Goal: Transaction & Acquisition: Obtain resource

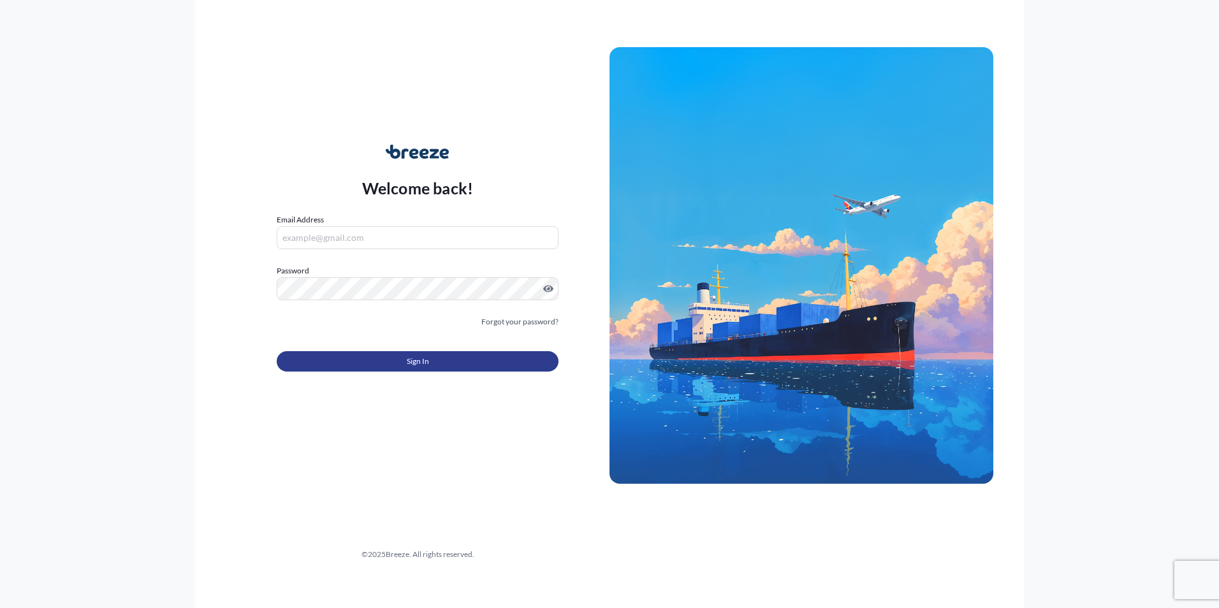
type input "[PERSON_NAME][EMAIL_ADDRESS][DOMAIN_NAME]"
click at [420, 360] on span "Sign In" at bounding box center [418, 361] width 22 height 13
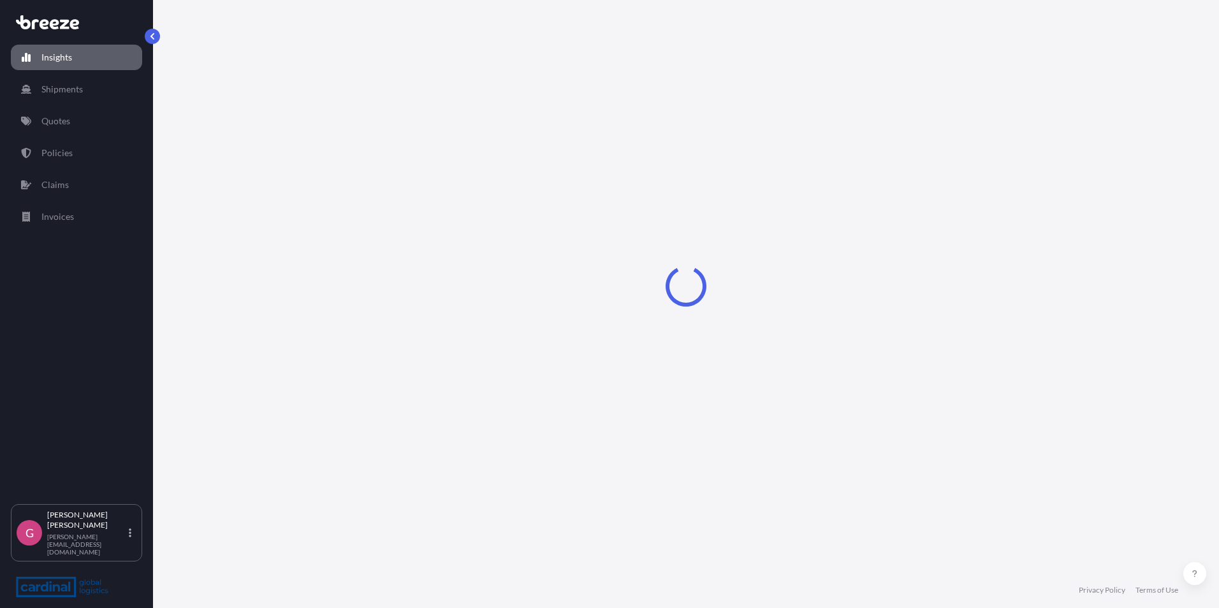
select select "2025"
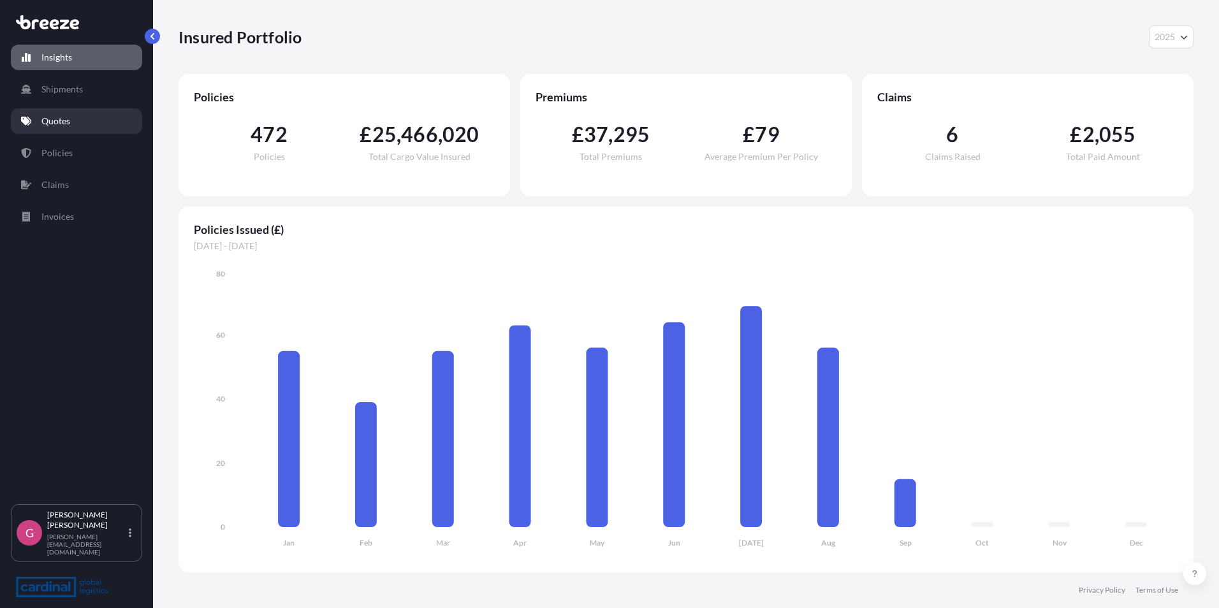
click at [73, 121] on link "Quotes" at bounding box center [76, 121] width 131 height 26
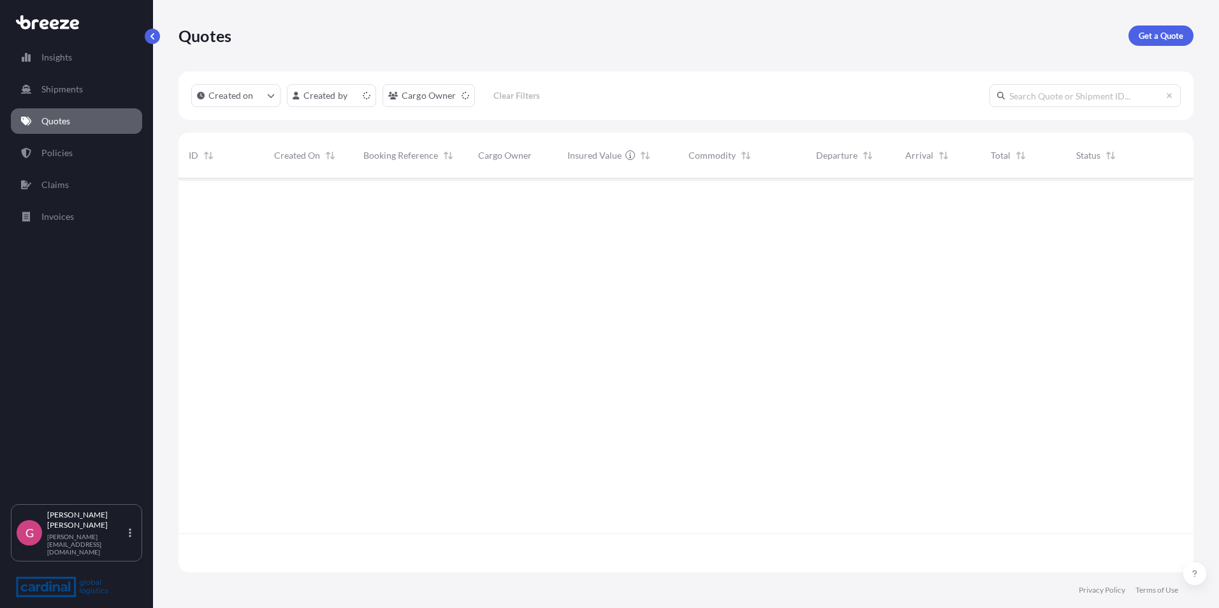
scroll to position [392, 1006]
click at [1157, 33] on p "Get a Quote" at bounding box center [1161, 35] width 45 height 13
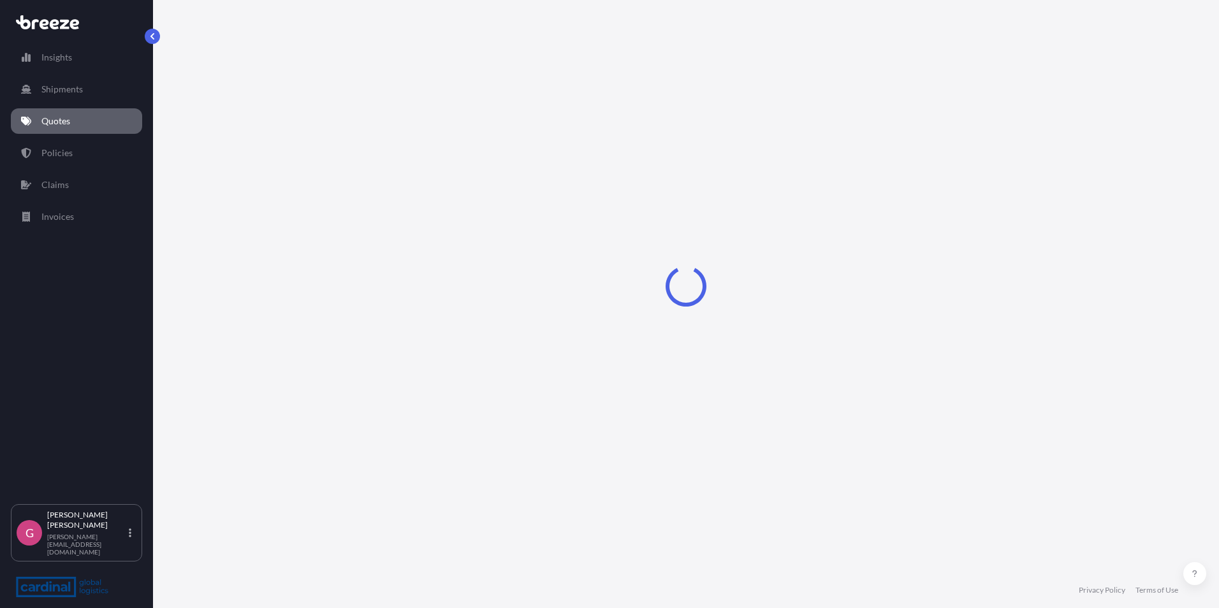
select select "Road"
select select "Sea"
select select "1"
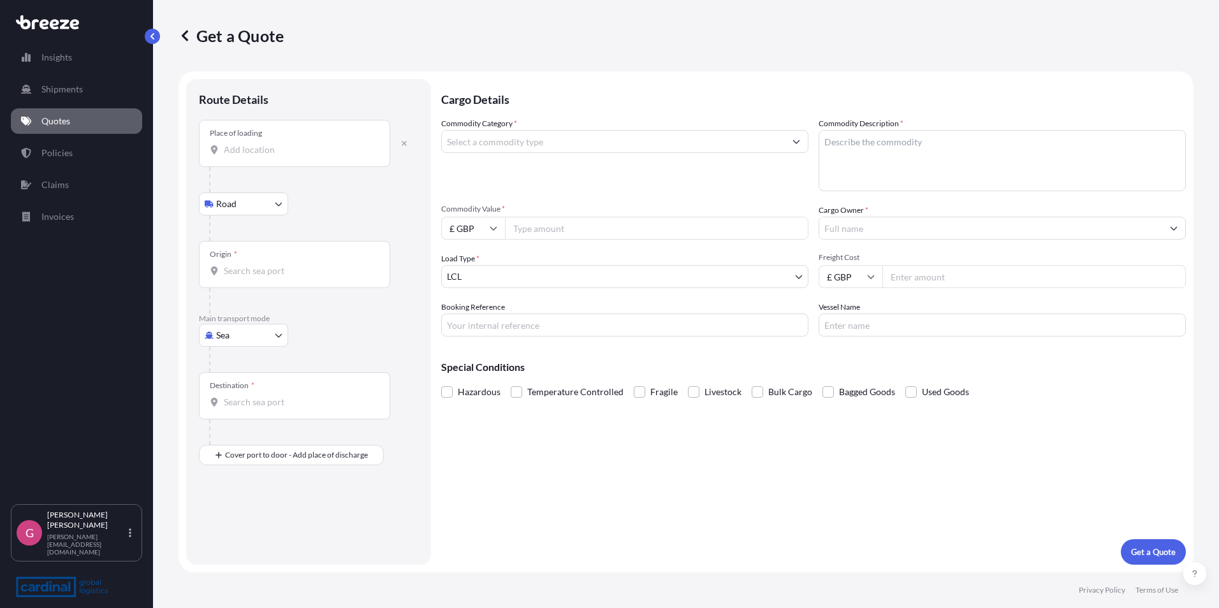
click at [265, 156] on div "Place of loading" at bounding box center [294, 143] width 191 height 47
click at [265, 156] on input "Place of loading" at bounding box center [299, 150] width 151 height 13
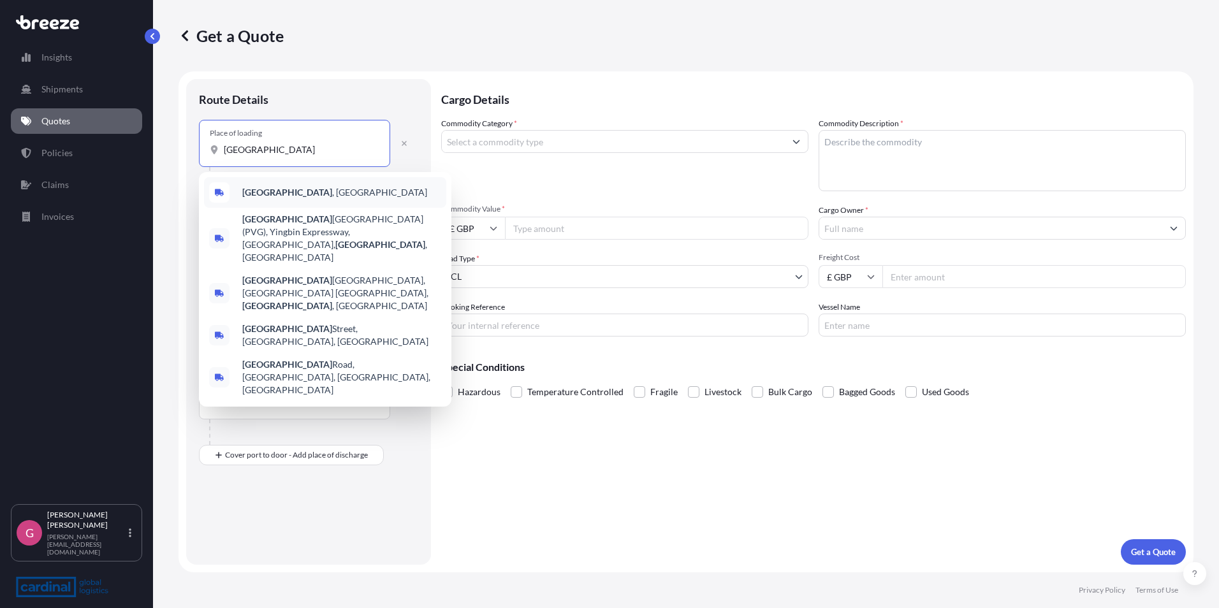
click at [278, 193] on b "[GEOGRAPHIC_DATA]" at bounding box center [287, 192] width 90 height 11
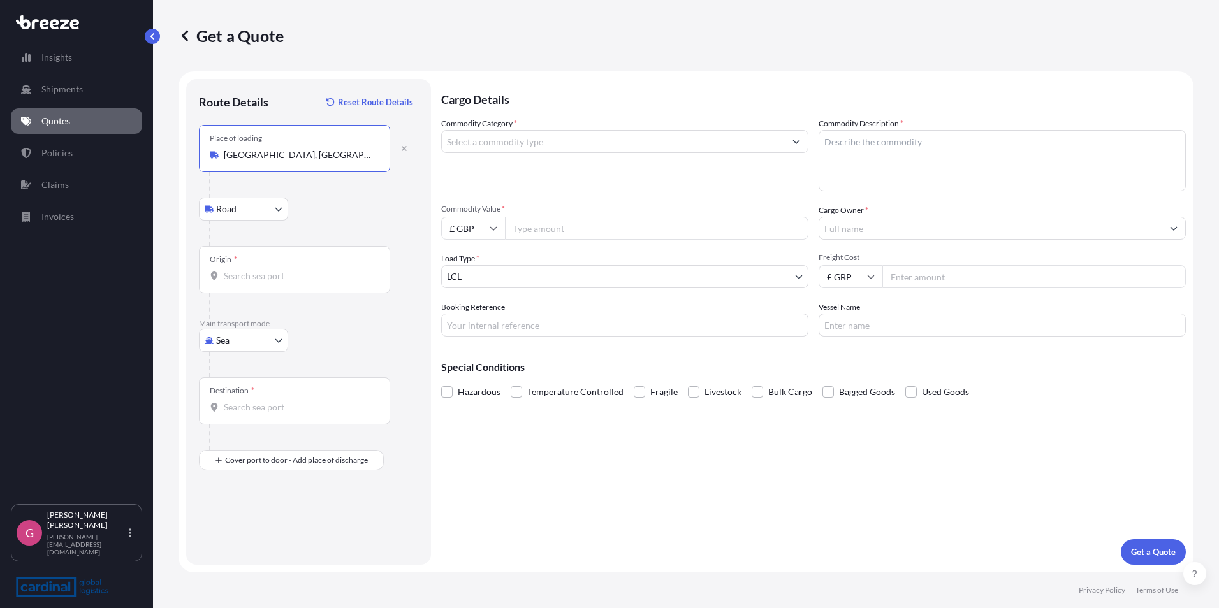
type input "[GEOGRAPHIC_DATA], [GEOGRAPHIC_DATA]"
click at [261, 279] on input "Origin *" at bounding box center [299, 276] width 151 height 13
type input "CNSGH - [GEOGRAPHIC_DATA], [GEOGRAPHIC_DATA]"
click at [262, 411] on input "Destination *" at bounding box center [299, 407] width 151 height 13
click at [263, 409] on input "GBFXT - Felixstowe, [GEOGRAPHIC_DATA]" at bounding box center [299, 407] width 151 height 13
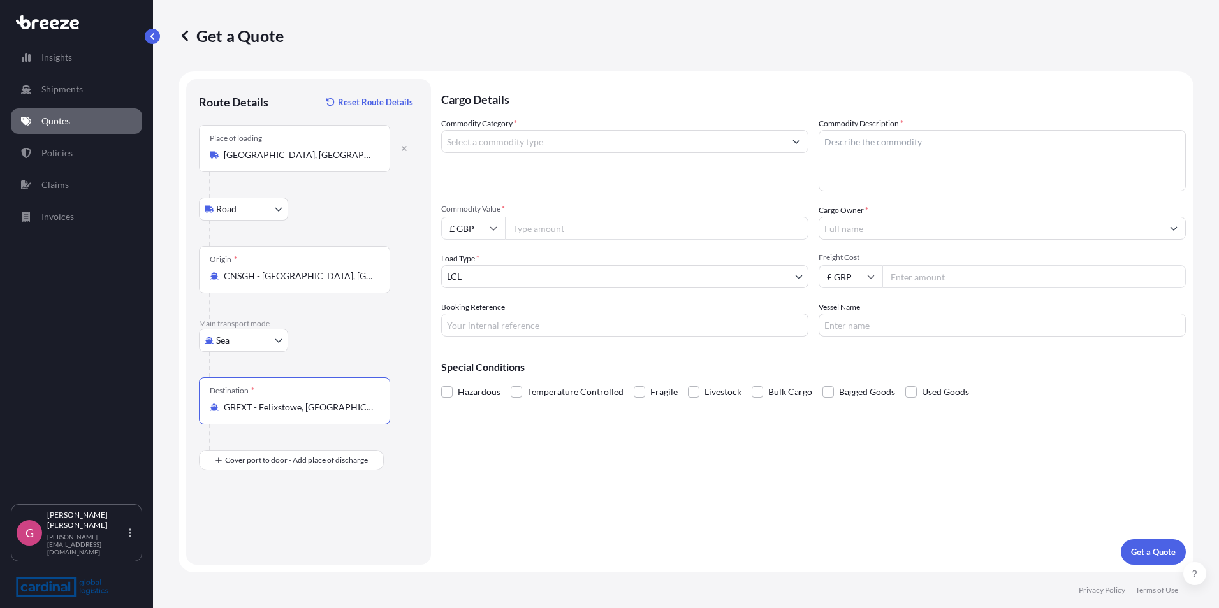
click at [263, 409] on input "GBFXT - Felixstowe, [GEOGRAPHIC_DATA]" at bounding box center [299, 407] width 151 height 13
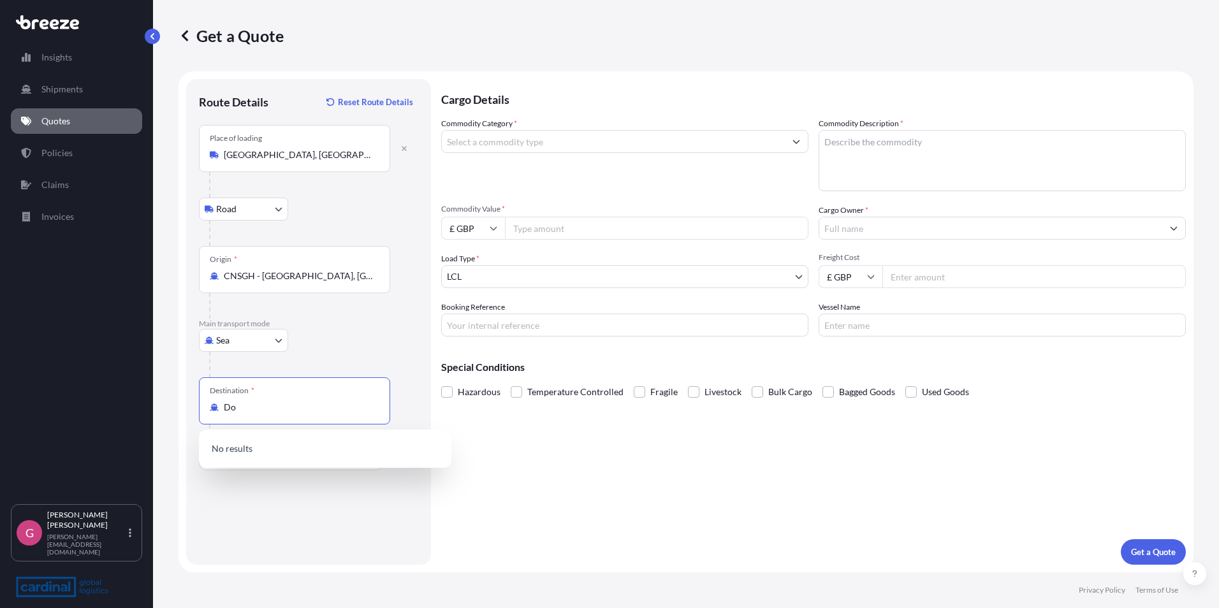
type input "D"
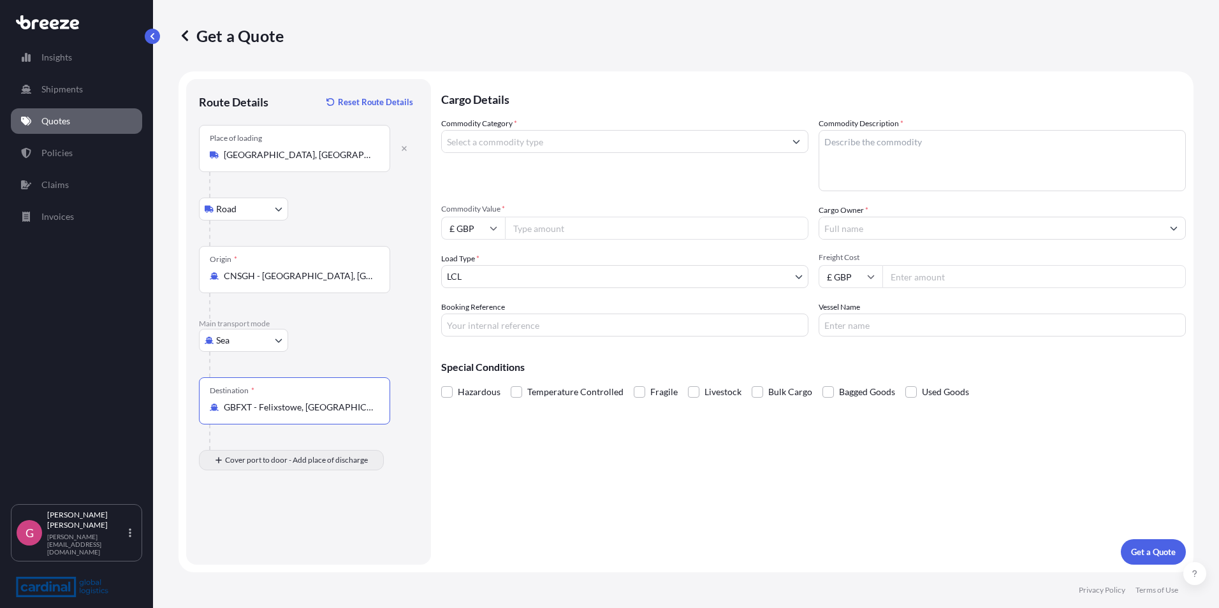
type input "GBFXT - Felixstowe, [GEOGRAPHIC_DATA]"
click at [258, 527] on input "Place of Discharge" at bounding box center [299, 528] width 151 height 13
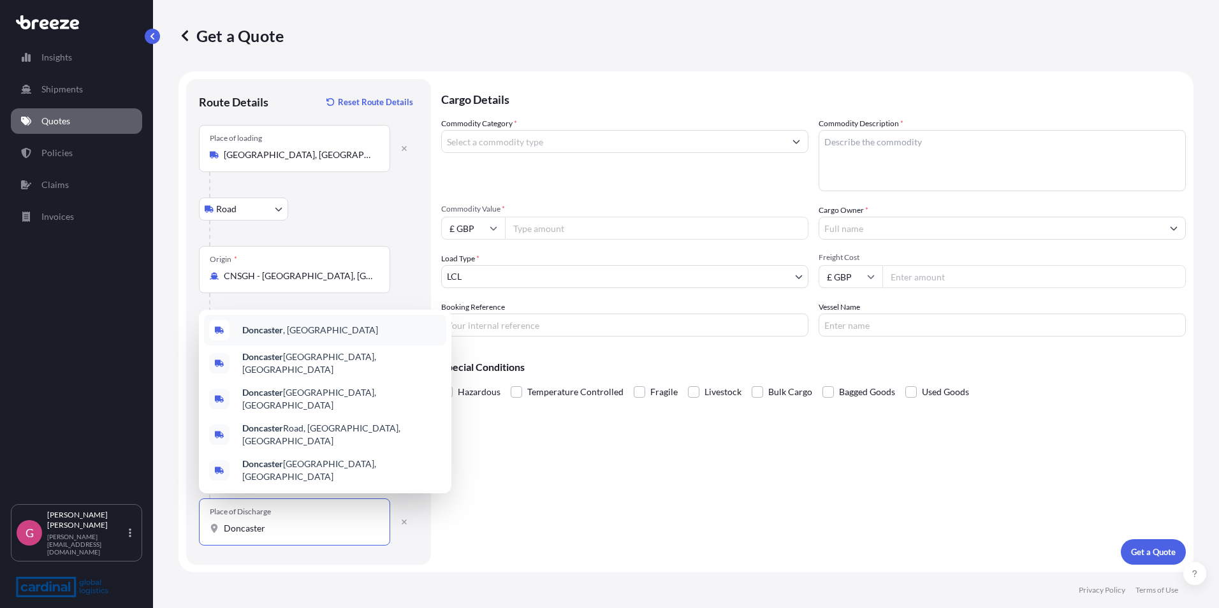
click at [276, 344] on div "[GEOGRAPHIC_DATA] , [GEOGRAPHIC_DATA]" at bounding box center [325, 330] width 242 height 31
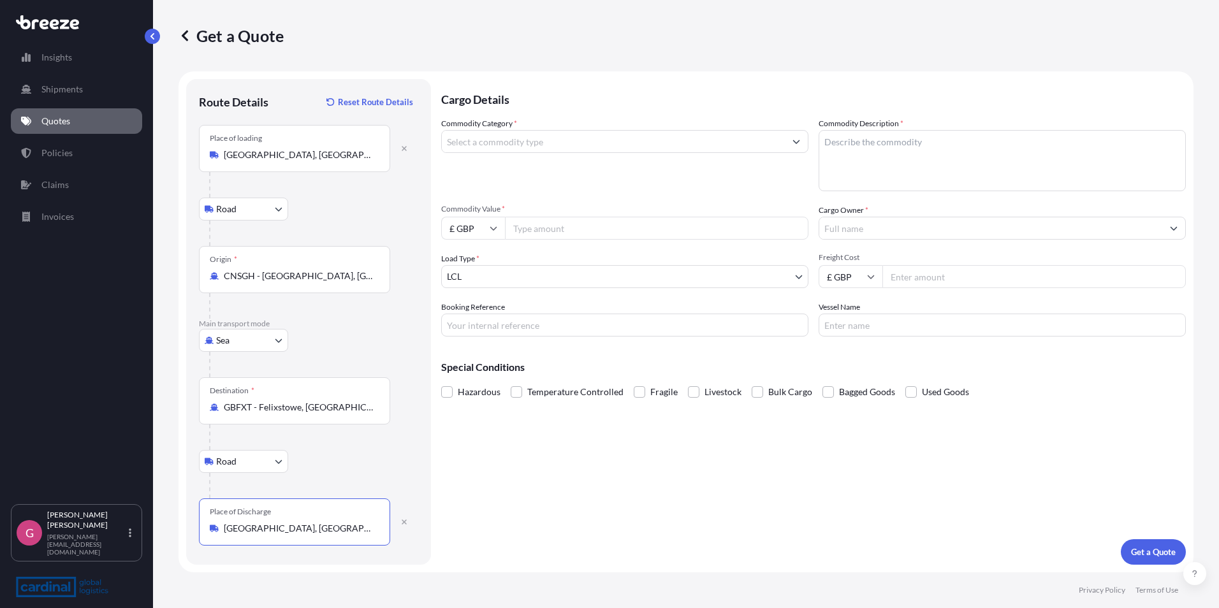
type input "[GEOGRAPHIC_DATA], [GEOGRAPHIC_DATA]"
click at [530, 136] on input "Commodity Category *" at bounding box center [613, 141] width 343 height 23
type input "Solar panel"
click at [912, 144] on textarea "Commodity Description *" at bounding box center [1002, 160] width 367 height 61
type textarea "PV Solar Panels"
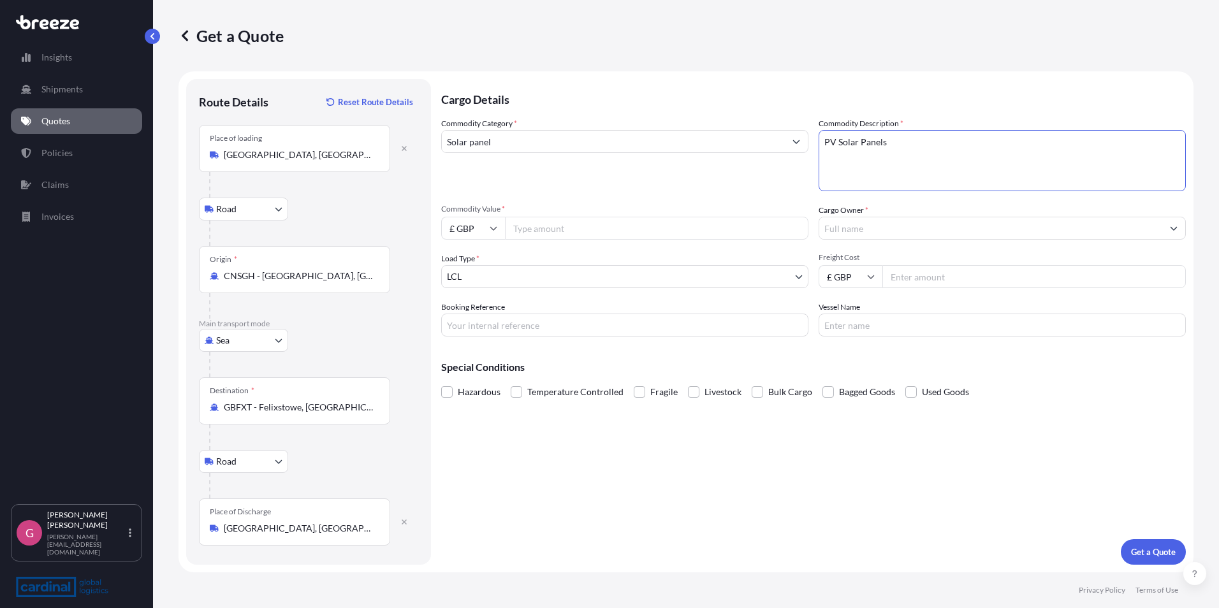
click at [510, 149] on input "Solar panel" at bounding box center [613, 141] width 343 height 23
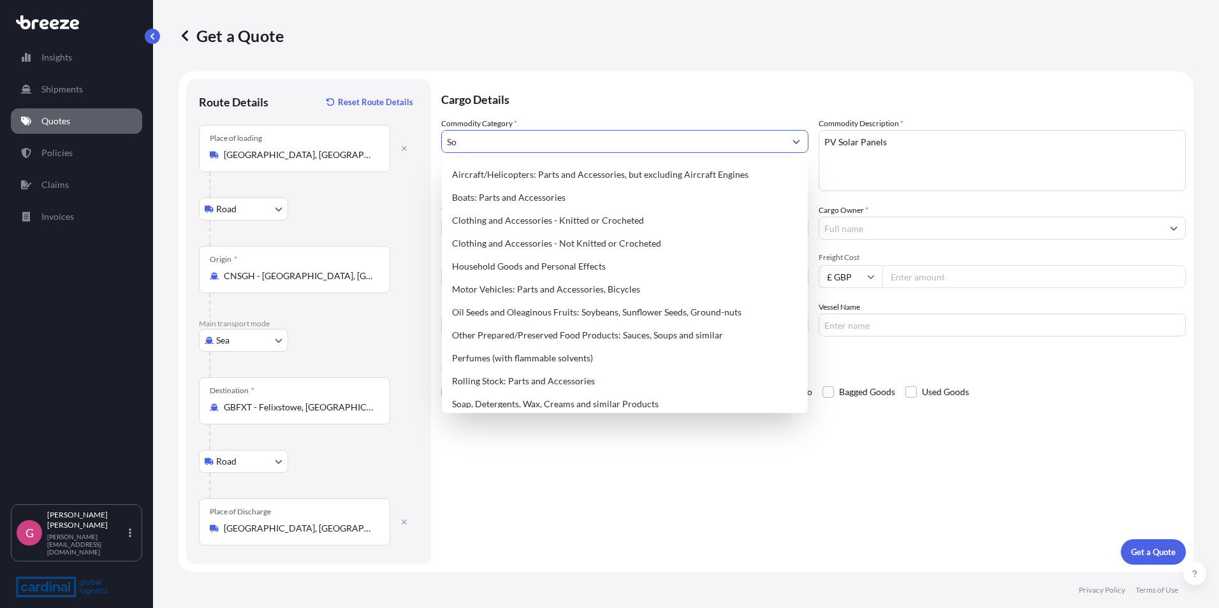
type input "S"
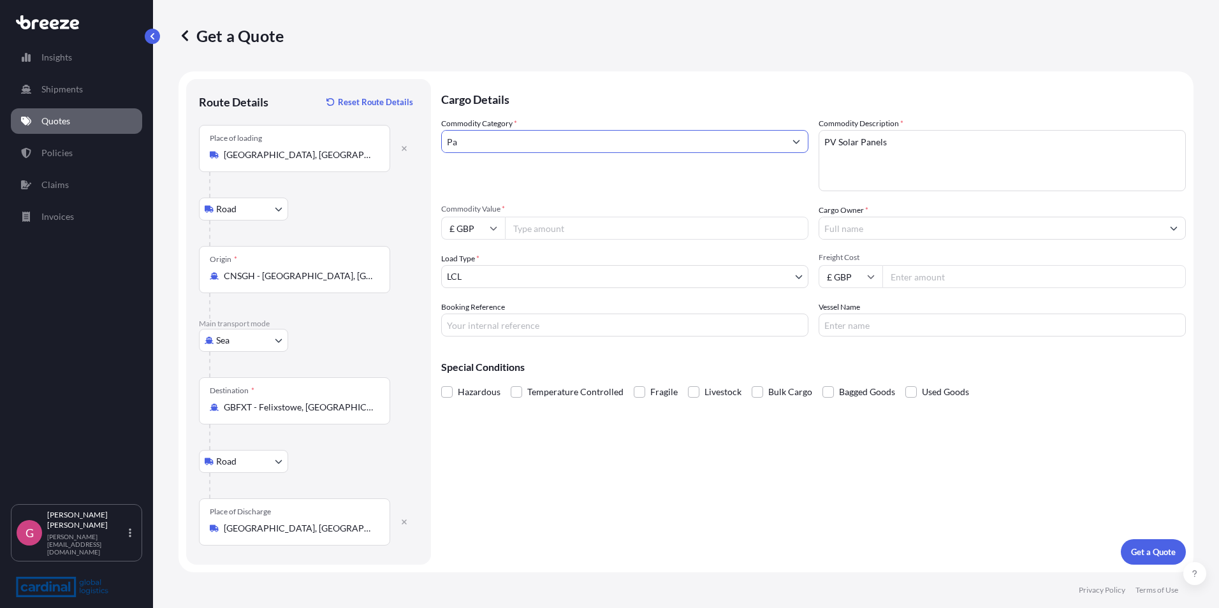
type input "P"
type input "Modules"
click at [596, 179] on div "Commodity Category * Modules" at bounding box center [624, 154] width 367 height 74
click at [557, 228] on input "Commodity Value *" at bounding box center [657, 228] width 304 height 23
type input "1900000"
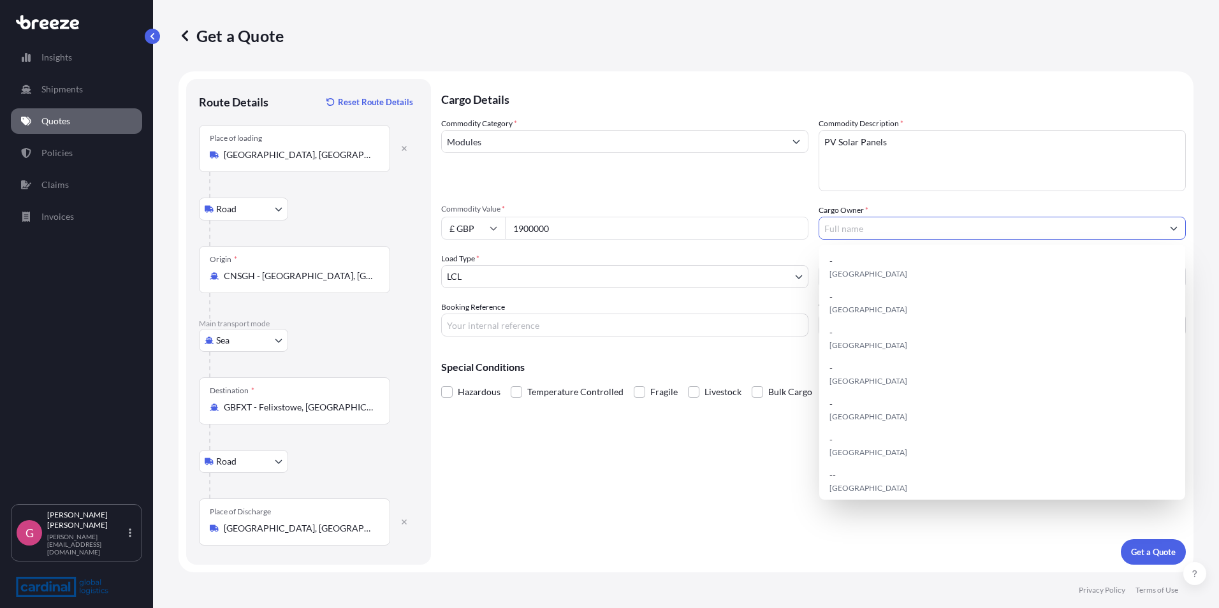
click at [880, 229] on input "Cargo Owner *" at bounding box center [991, 228] width 343 height 23
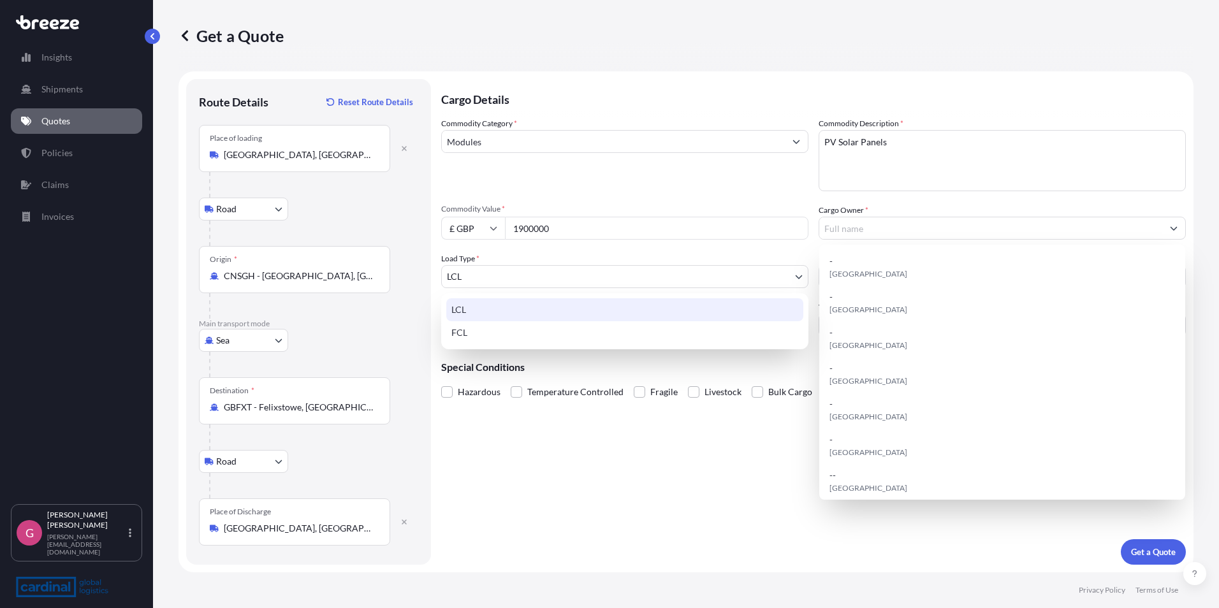
click at [565, 277] on body "Insights Shipments Quotes Policies Claims Invoices G [PERSON_NAME] [EMAIL_ADDRE…" at bounding box center [609, 304] width 1219 height 608
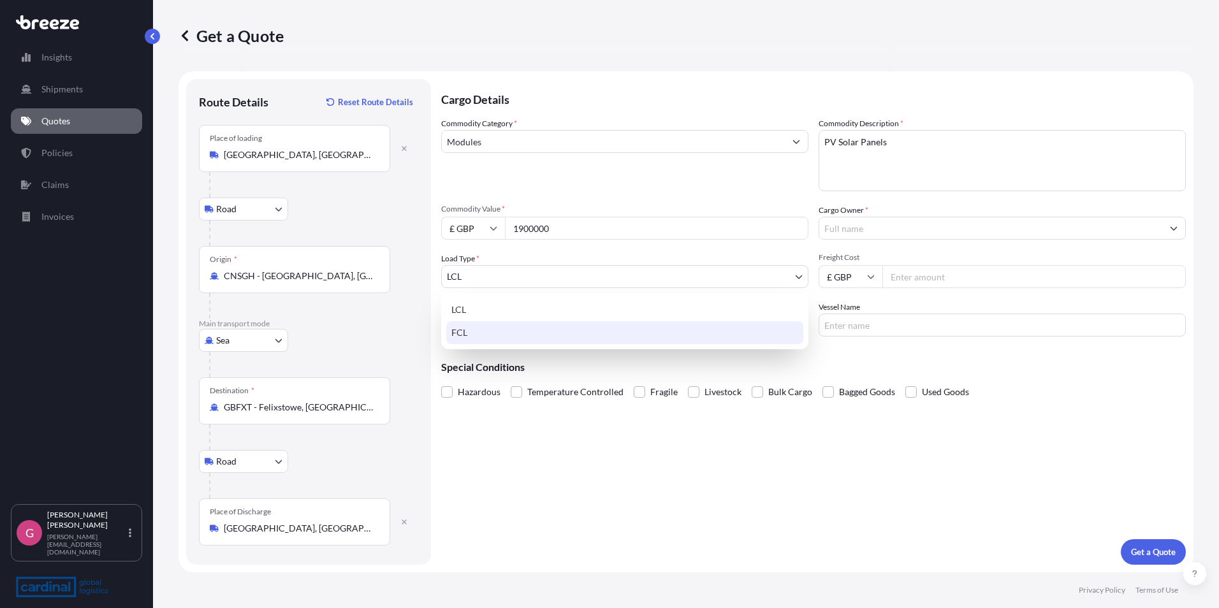
click at [479, 330] on div "FCL" at bounding box center [624, 332] width 357 height 23
select select "2"
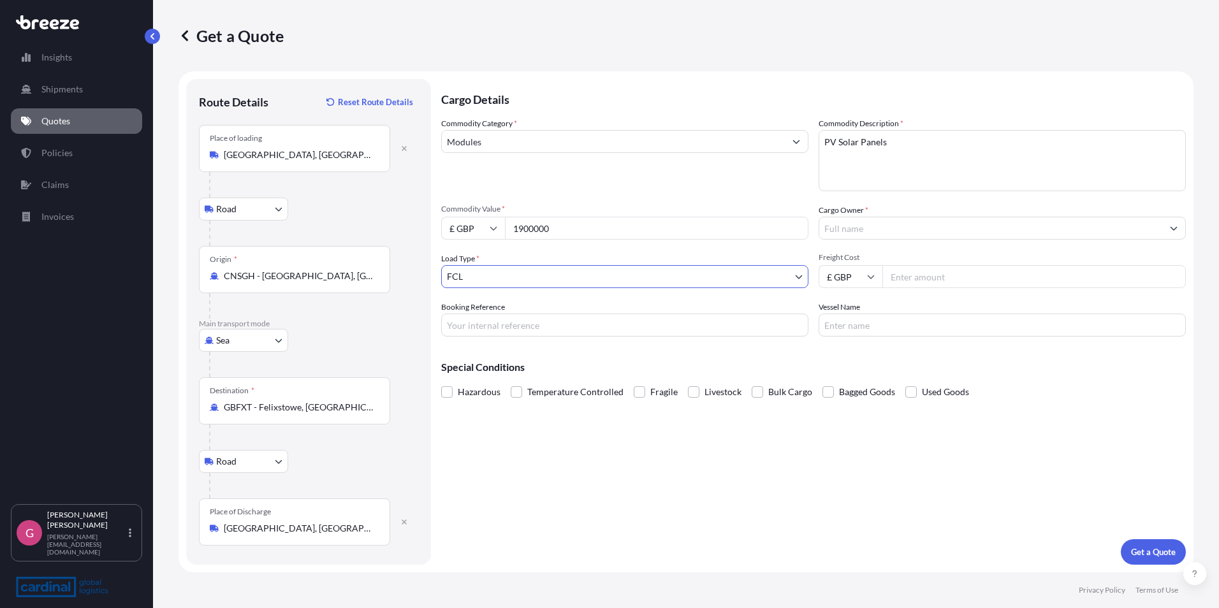
click at [919, 278] on input "Freight Cost" at bounding box center [1035, 276] width 304 height 23
type input "148500"
type input "Dino - Retail"
click at [1162, 541] on button "Get a Quote" at bounding box center [1153, 553] width 65 height 26
click at [852, 226] on input "Cargo Owner *" at bounding box center [991, 228] width 343 height 23
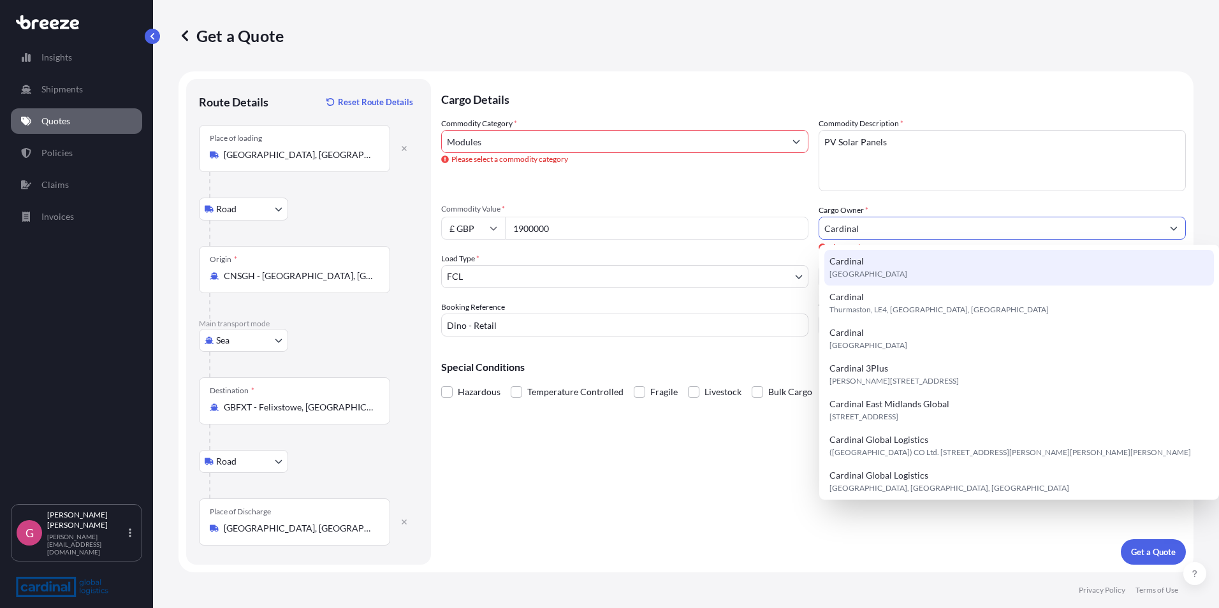
click at [850, 260] on span "Cardinal" at bounding box center [847, 261] width 34 height 13
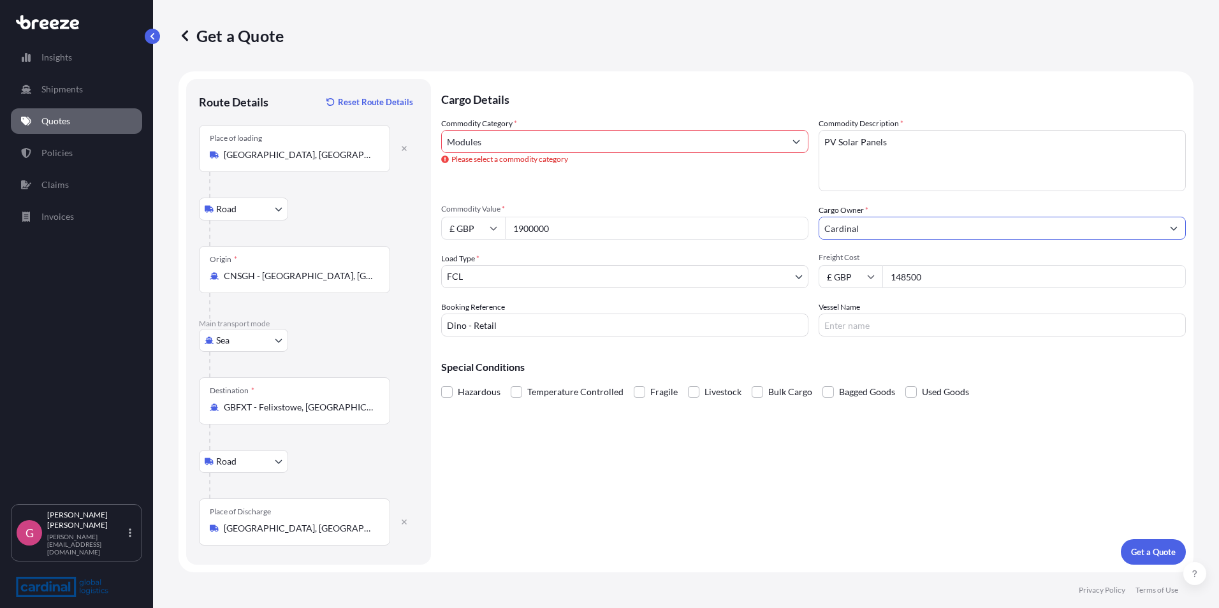
type input "Cardinal"
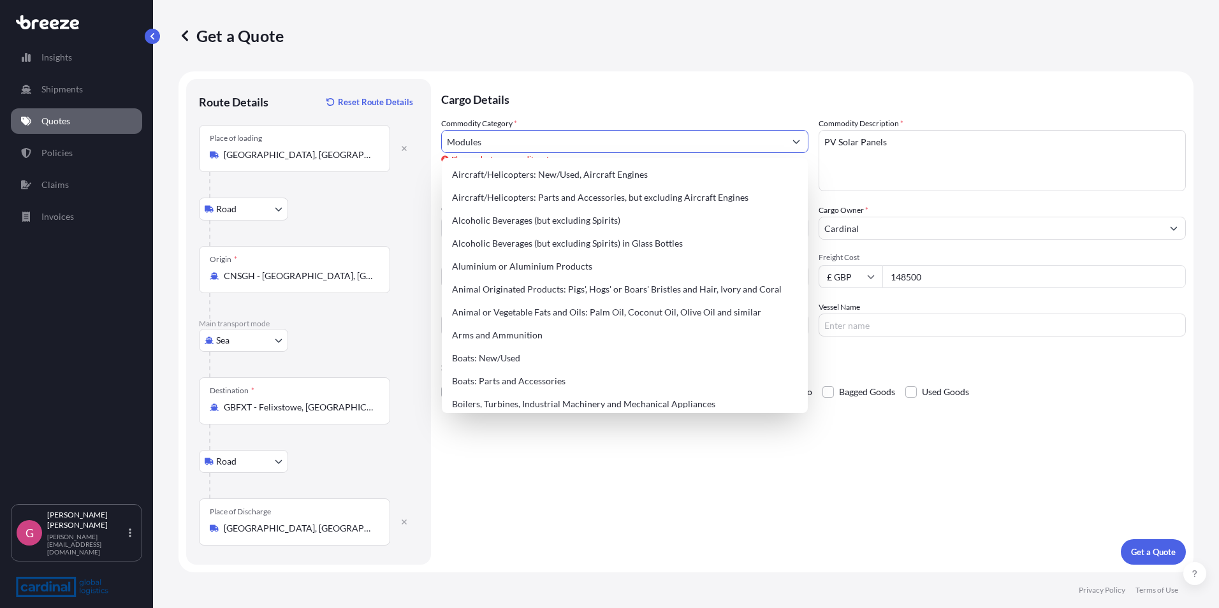
click at [626, 140] on input "Modules" at bounding box center [613, 141] width 343 height 23
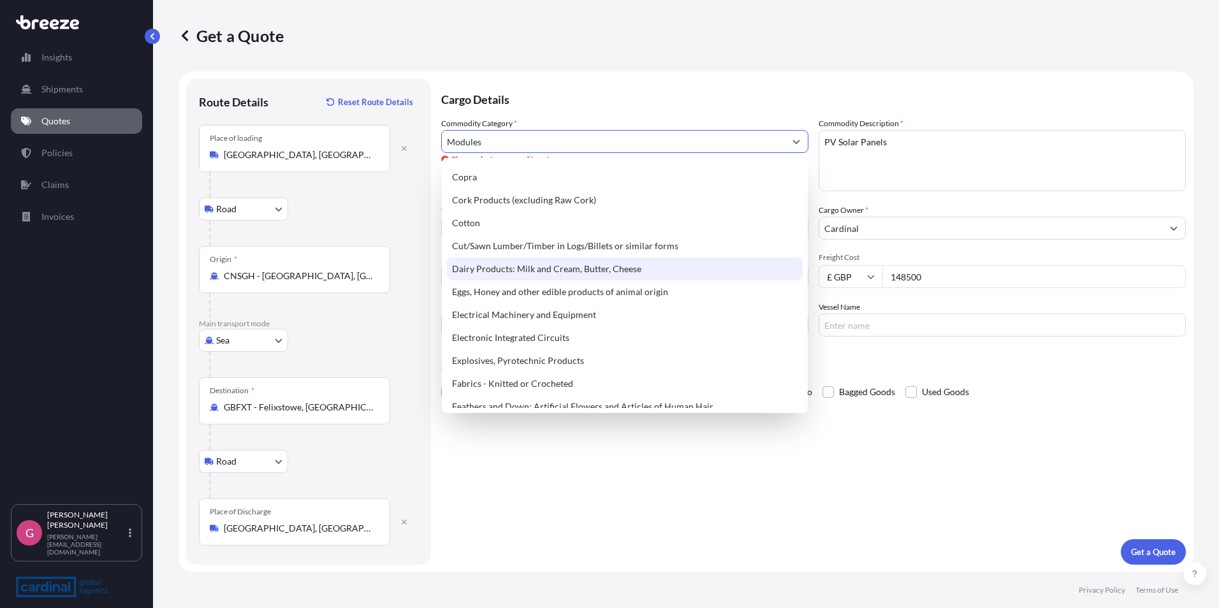
scroll to position [638, 0]
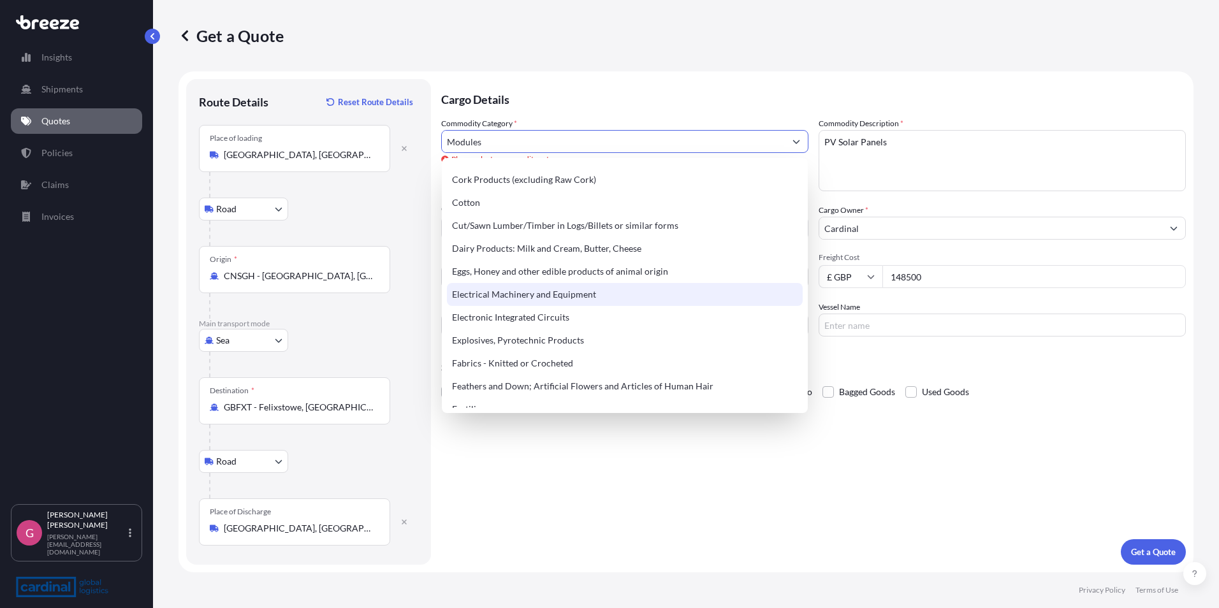
click at [517, 298] on div "Electrical Machinery and Equipment" at bounding box center [625, 294] width 356 height 23
type input "Electrical Machinery and Equipment"
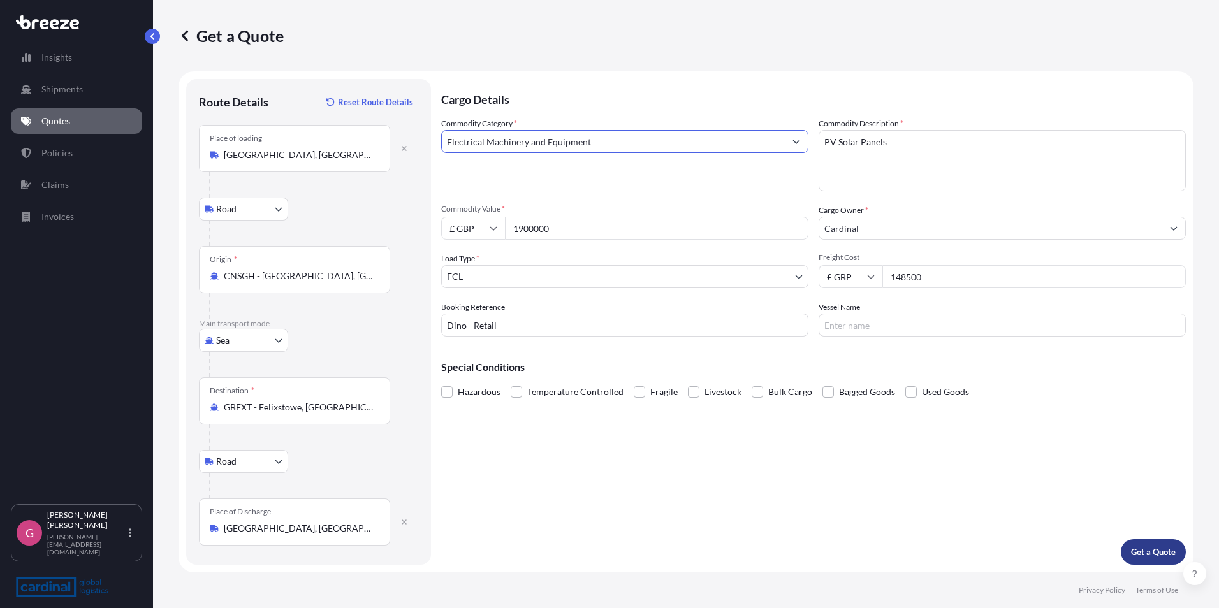
click at [1147, 542] on button "Get a Quote" at bounding box center [1153, 553] width 65 height 26
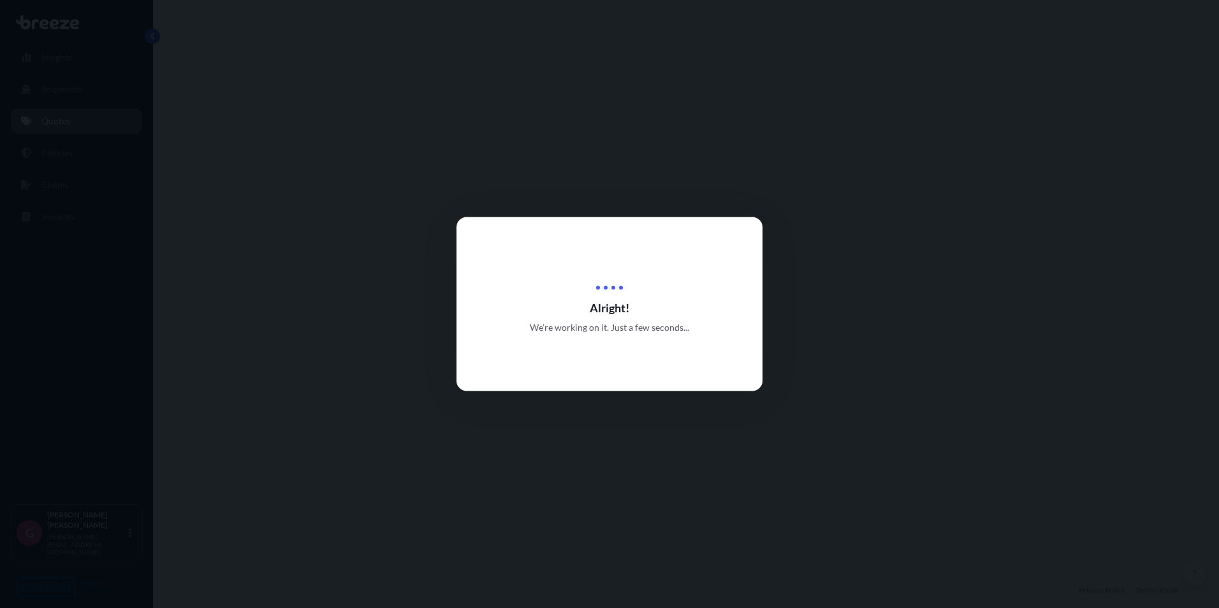
select select "Road"
select select "Sea"
select select "Road"
select select "2"
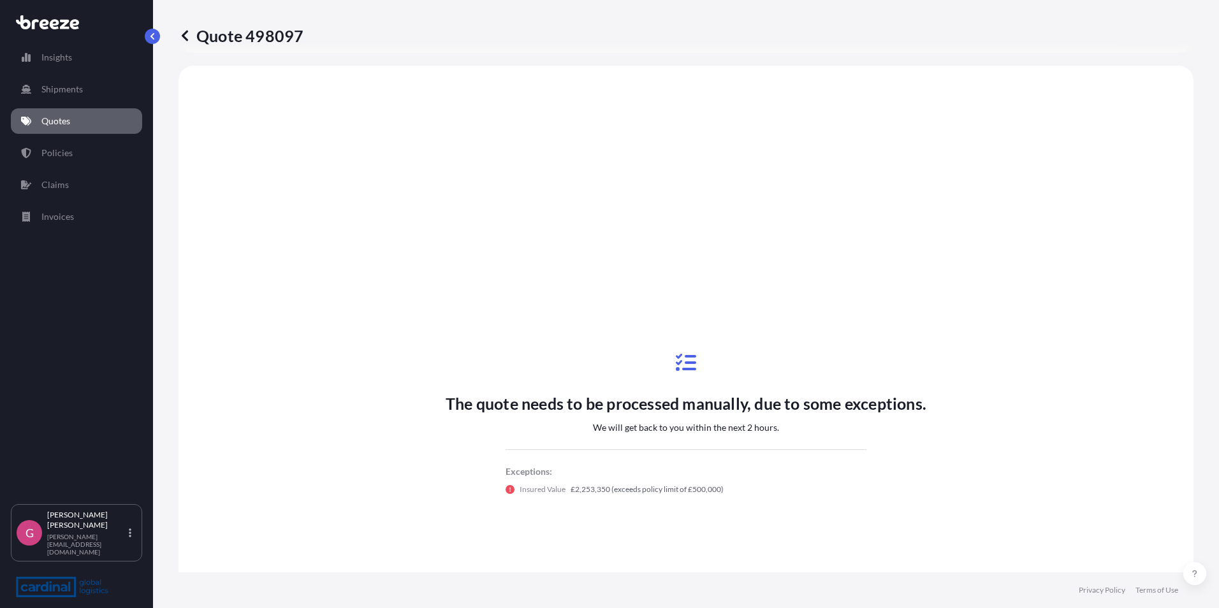
scroll to position [510, 0]
